Goal: Information Seeking & Learning: Check status

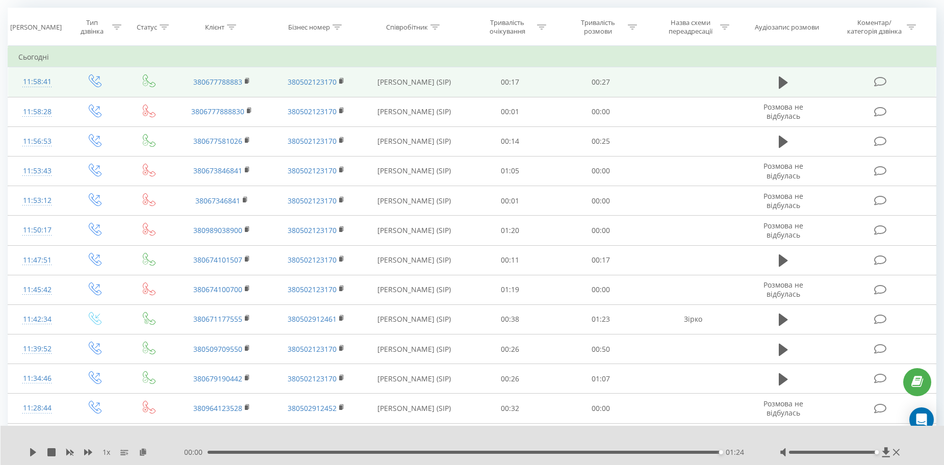
scroll to position [85, 0]
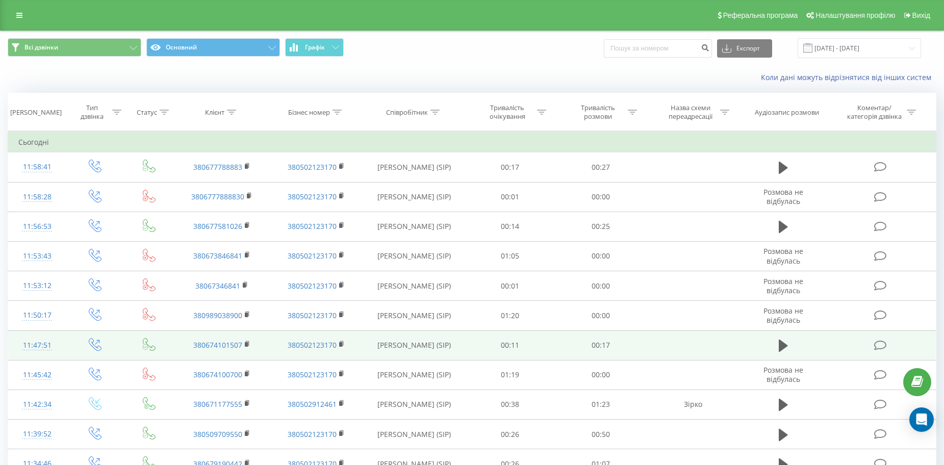
scroll to position [85, 0]
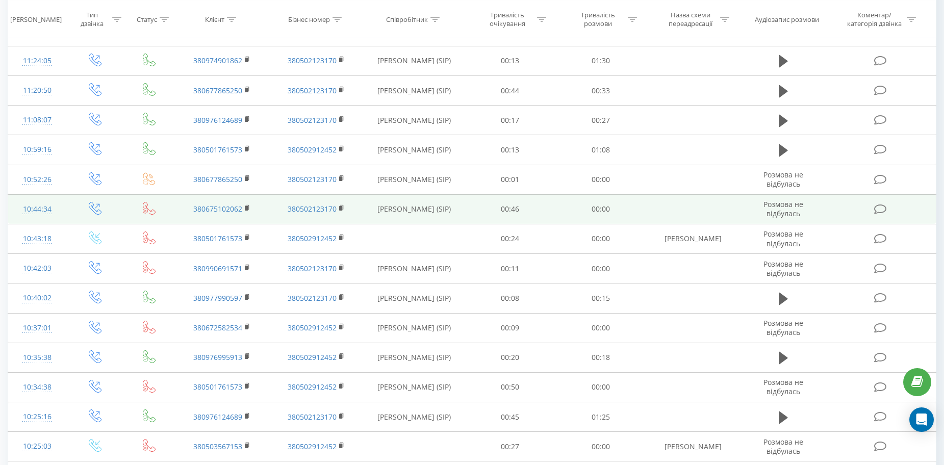
click at [202, 221] on td "380675102062" at bounding box center [221, 209] width 94 height 30
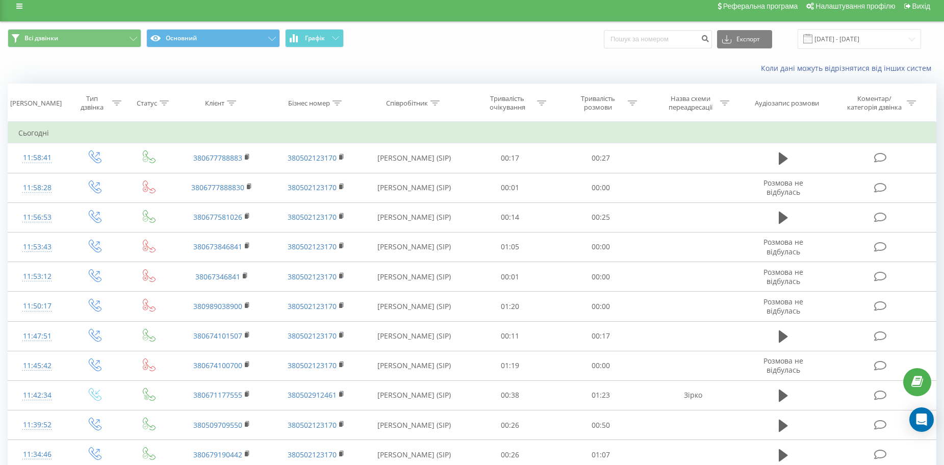
scroll to position [6, 0]
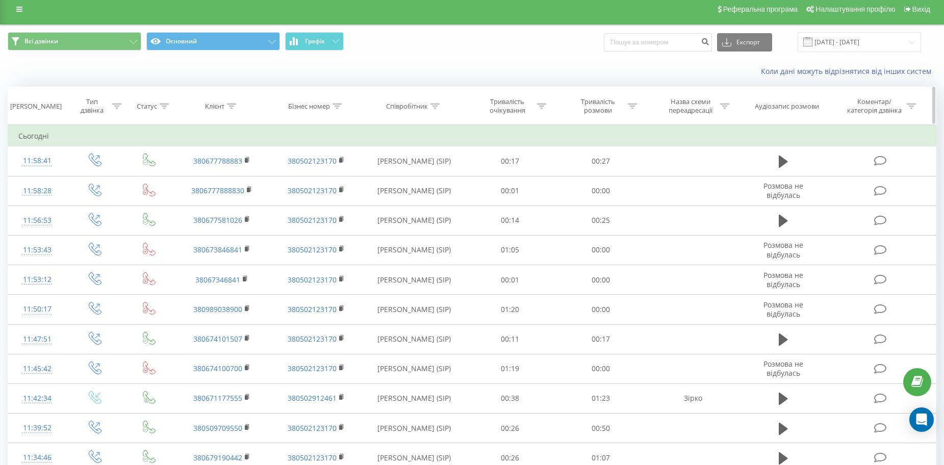
drag, startPoint x: 1, startPoint y: 54, endPoint x: 204, endPoint y: 89, distance: 206.0
click at [204, 89] on th "Клієнт" at bounding box center [222, 106] width 94 height 38
